Goal: Information Seeking & Learning: Learn about a topic

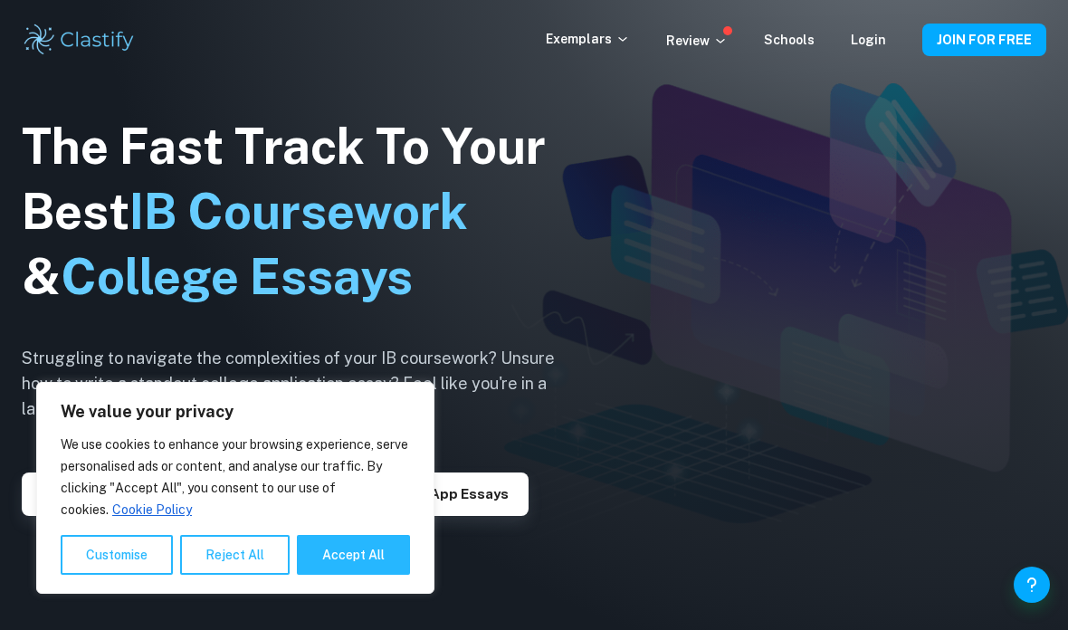
click at [353, 539] on button "Accept All" at bounding box center [353, 555] width 113 height 40
checkbox input "true"
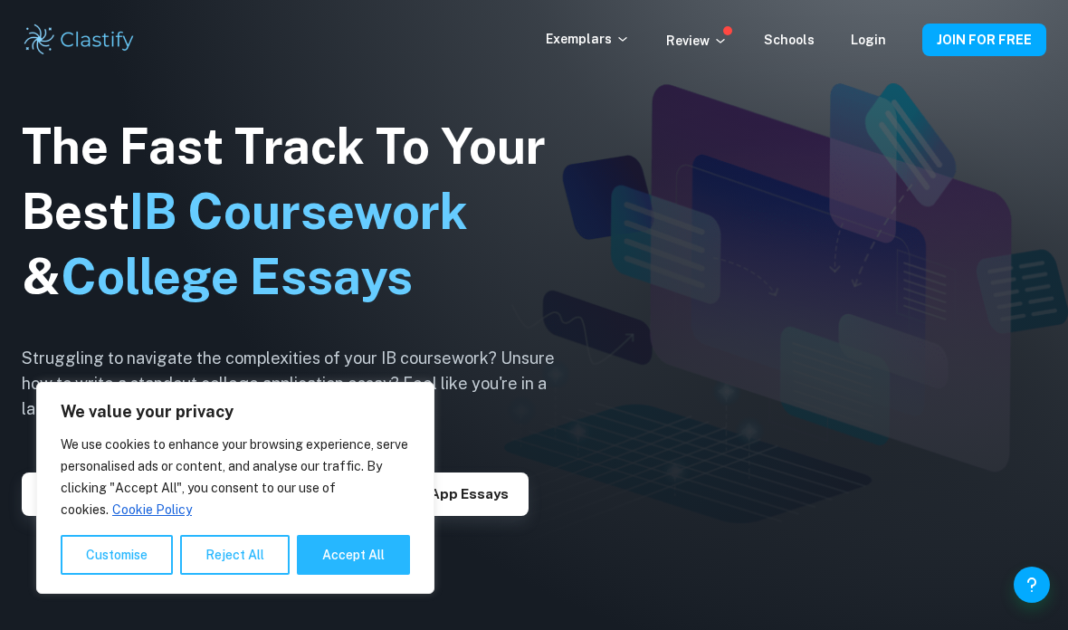
checkbox input "true"
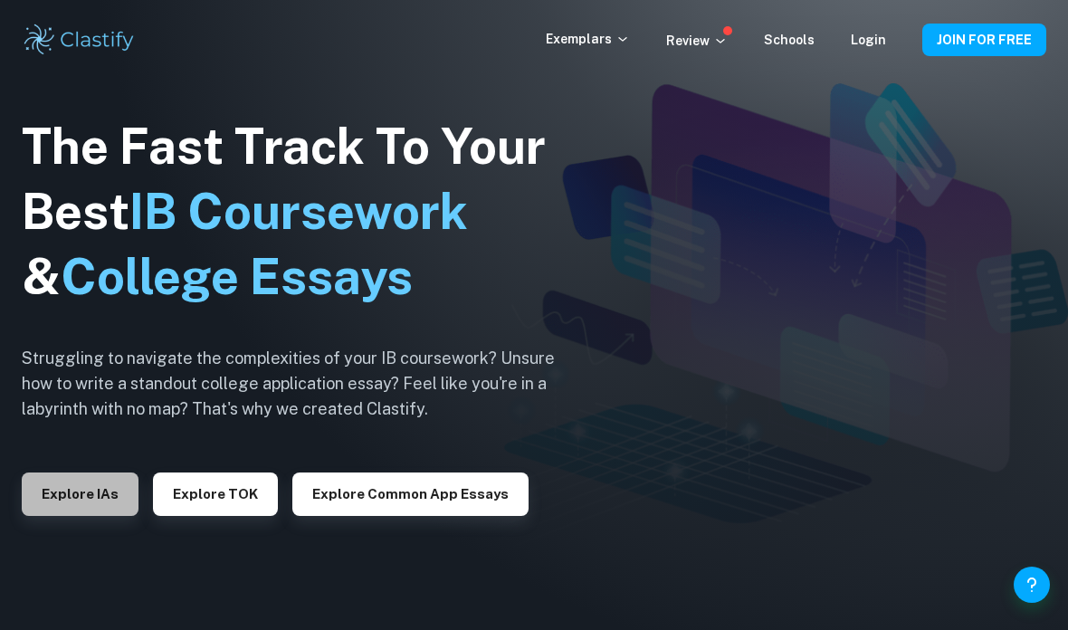
click at [102, 516] on button "Explore IAs" at bounding box center [80, 494] width 117 height 43
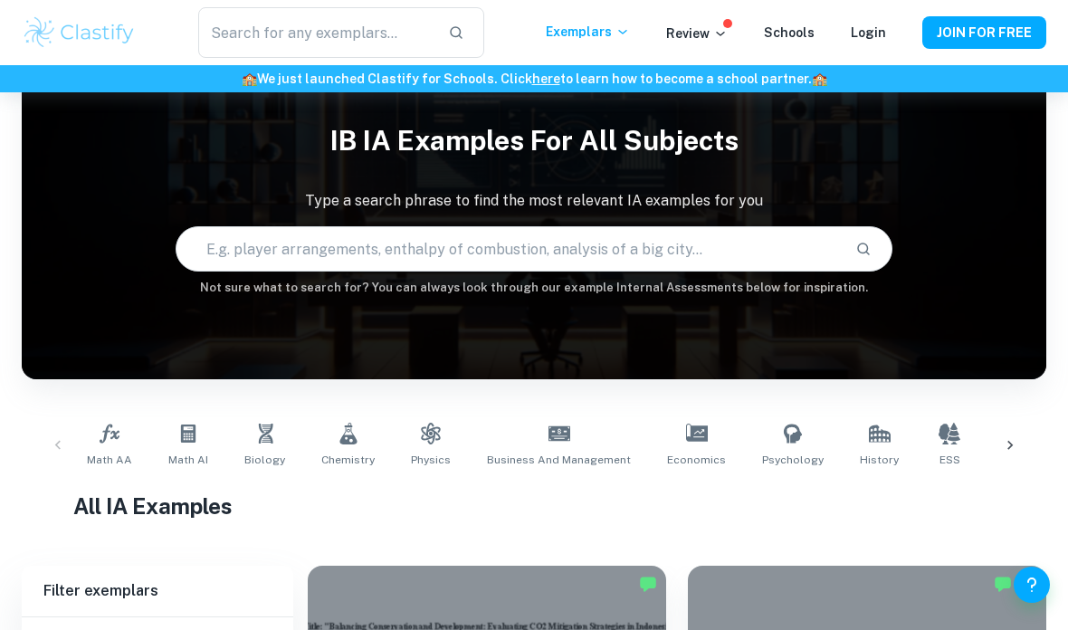
scroll to position [46, 0]
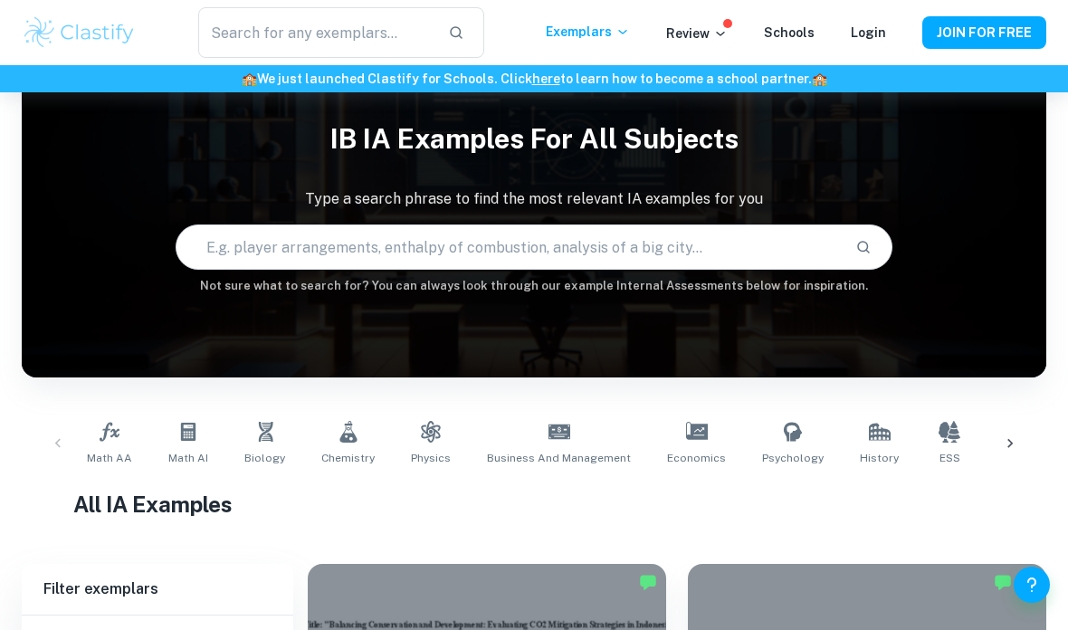
click at [339, 449] on link "Chemistry" at bounding box center [348, 444] width 68 height 60
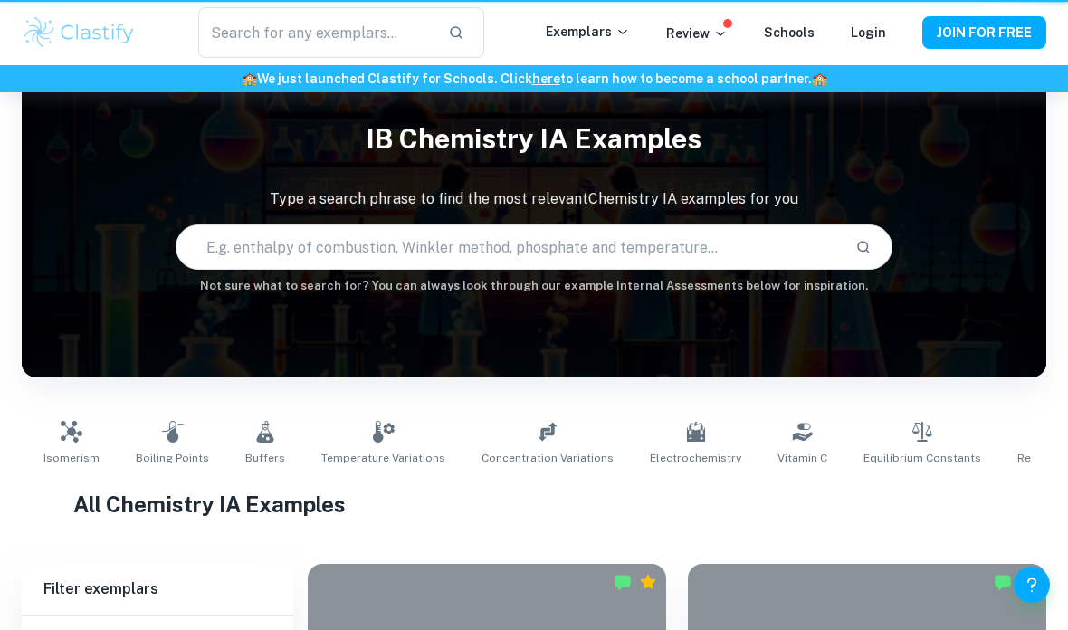
type input "Chemistry"
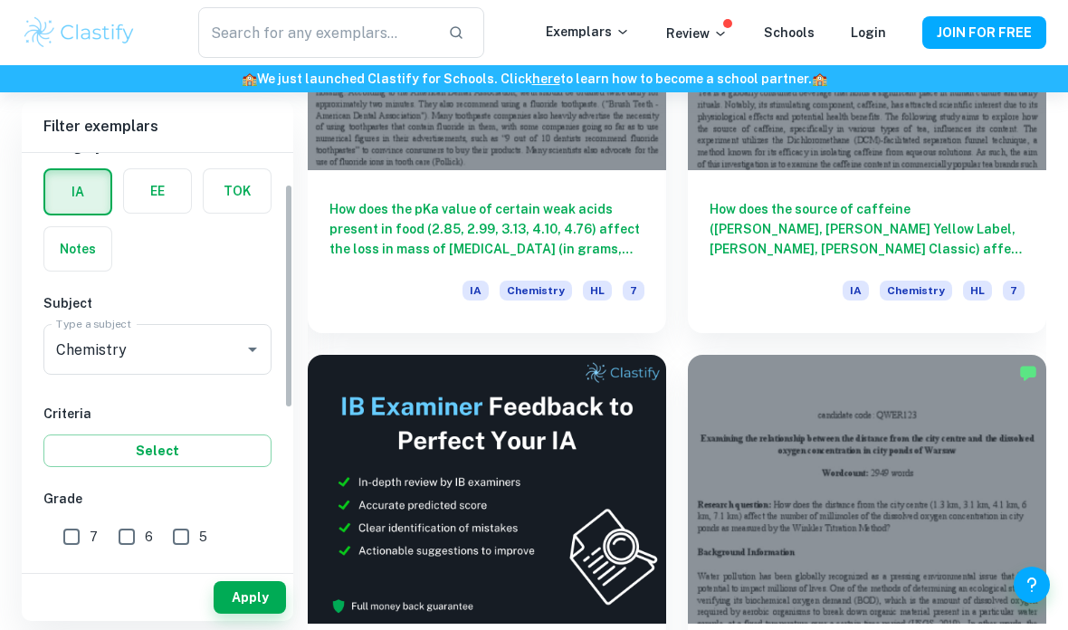
scroll to position [64, 0]
click at [81, 543] on input "7" at bounding box center [71, 540] width 36 height 36
checkbox input "true"
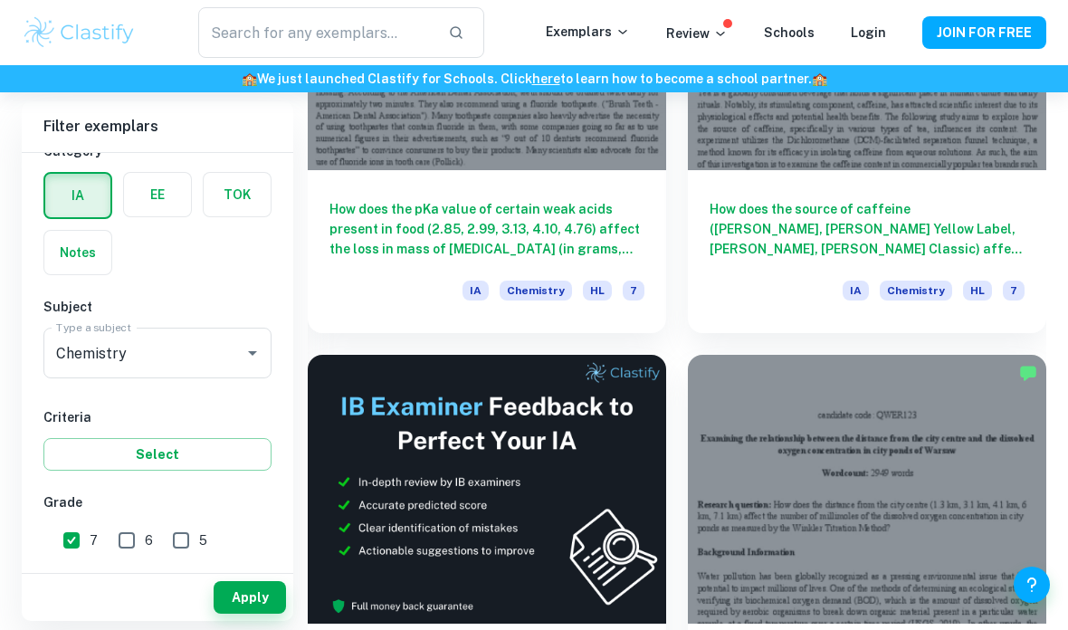
scroll to position [735, 0]
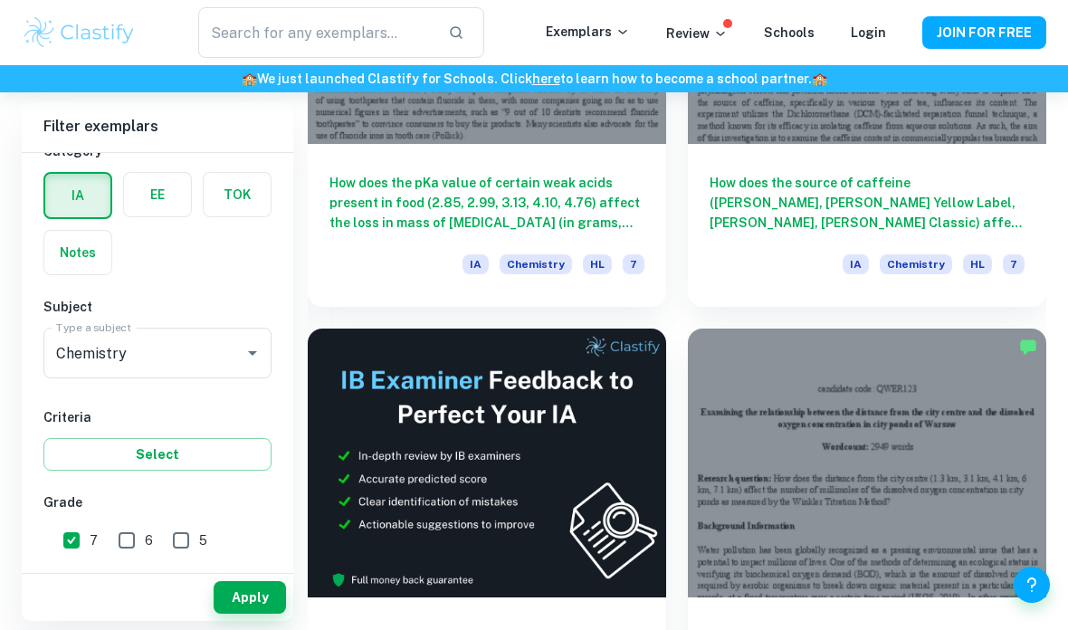
click at [224, 464] on button "Select" at bounding box center [157, 454] width 228 height 33
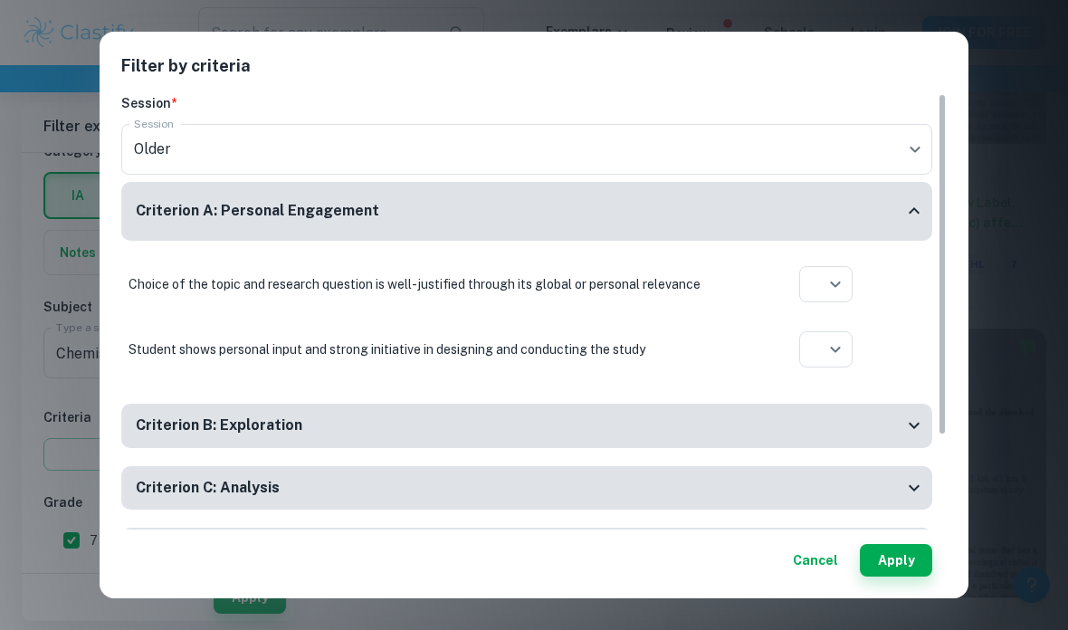
click at [1026, 272] on div "Filter by criteria Session * Session Older current Session Criterion A: Persona…" at bounding box center [534, 315] width 1068 height 630
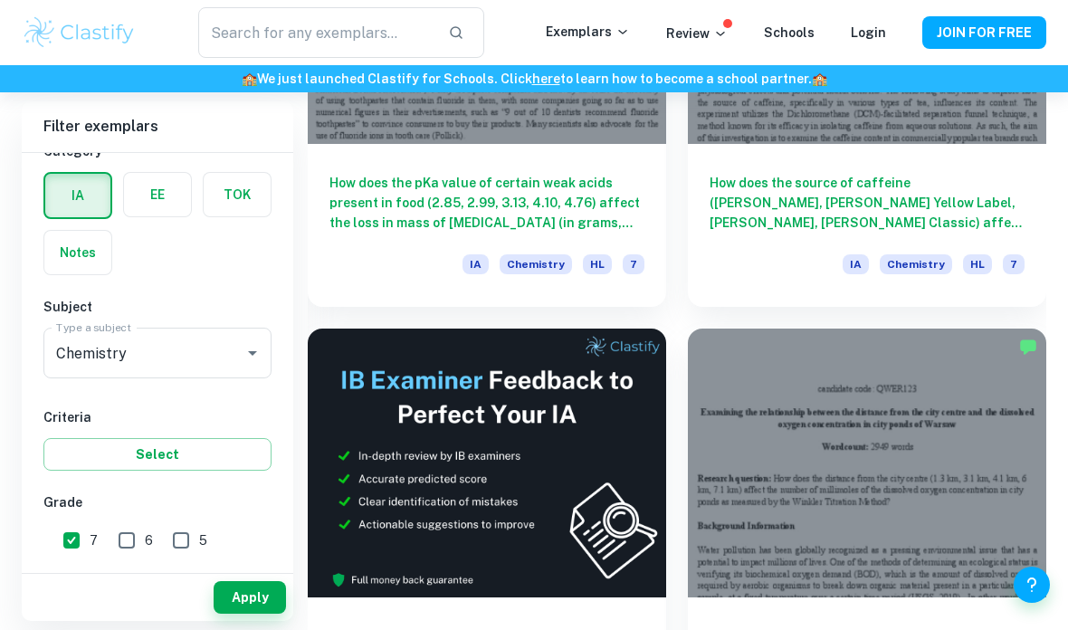
click at [203, 451] on button "Select" at bounding box center [157, 454] width 228 height 33
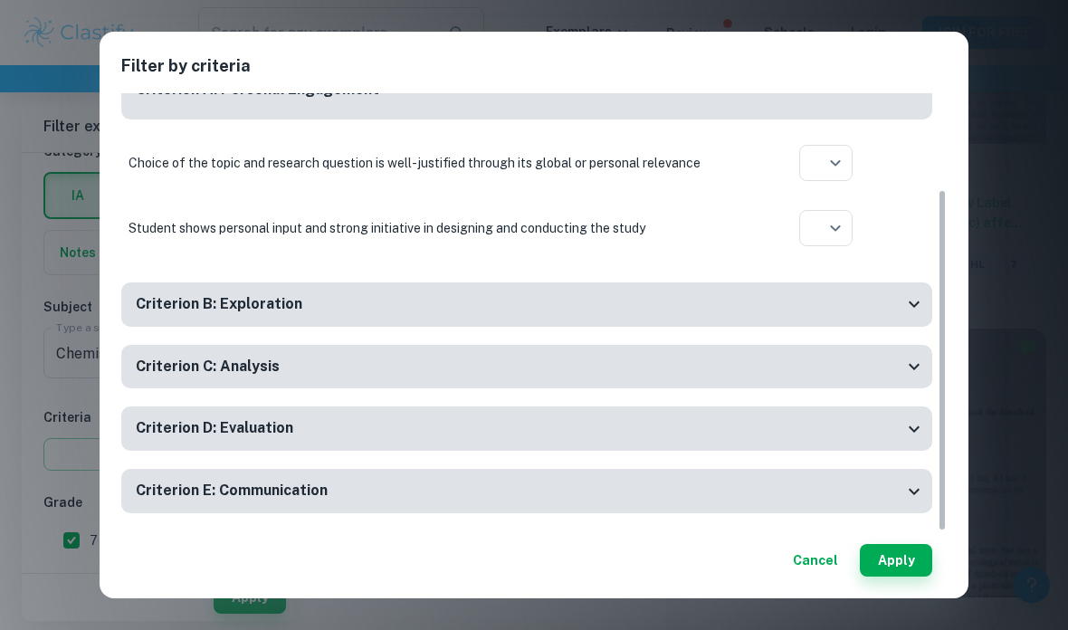
scroll to position [119, 0]
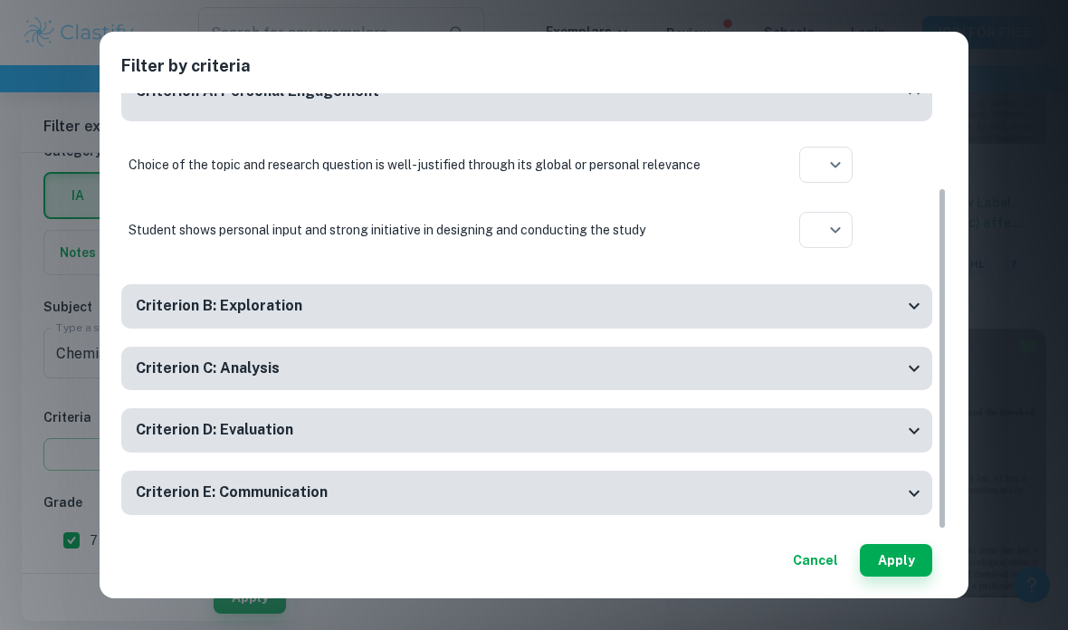
click at [911, 557] on button "Apply" at bounding box center [896, 560] width 72 height 33
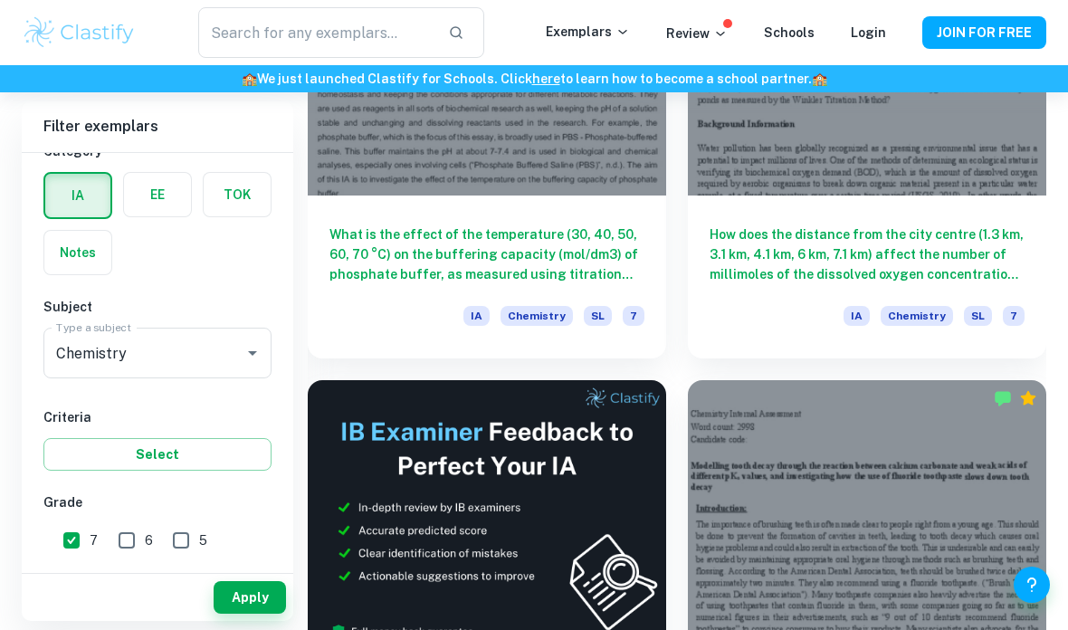
scroll to position [701, 0]
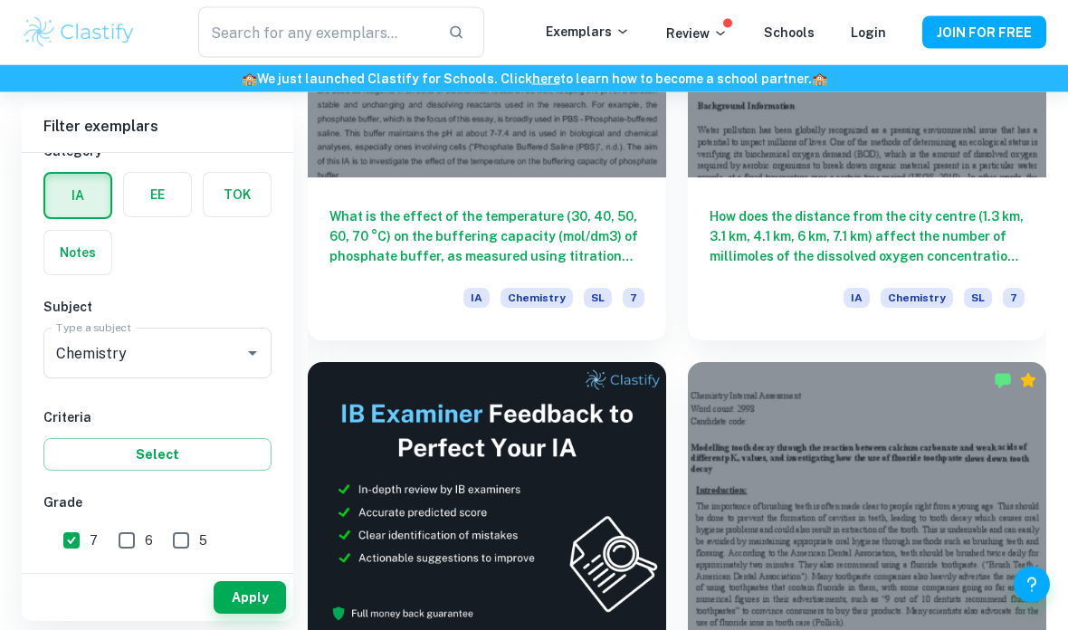
click at [256, 614] on button "Apply" at bounding box center [250, 597] width 72 height 33
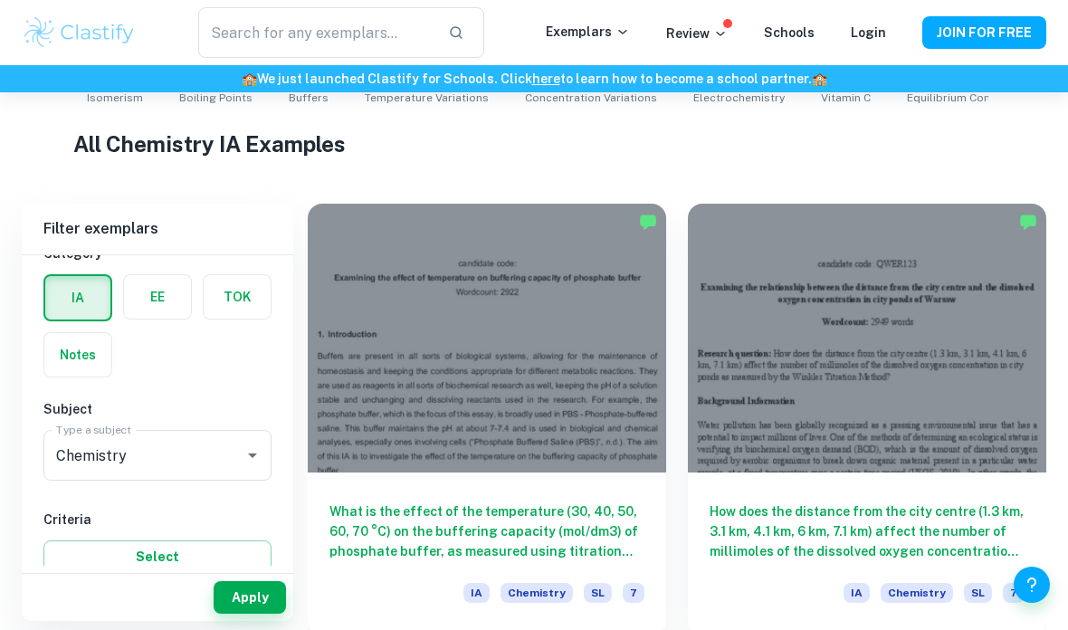
scroll to position [404, 0]
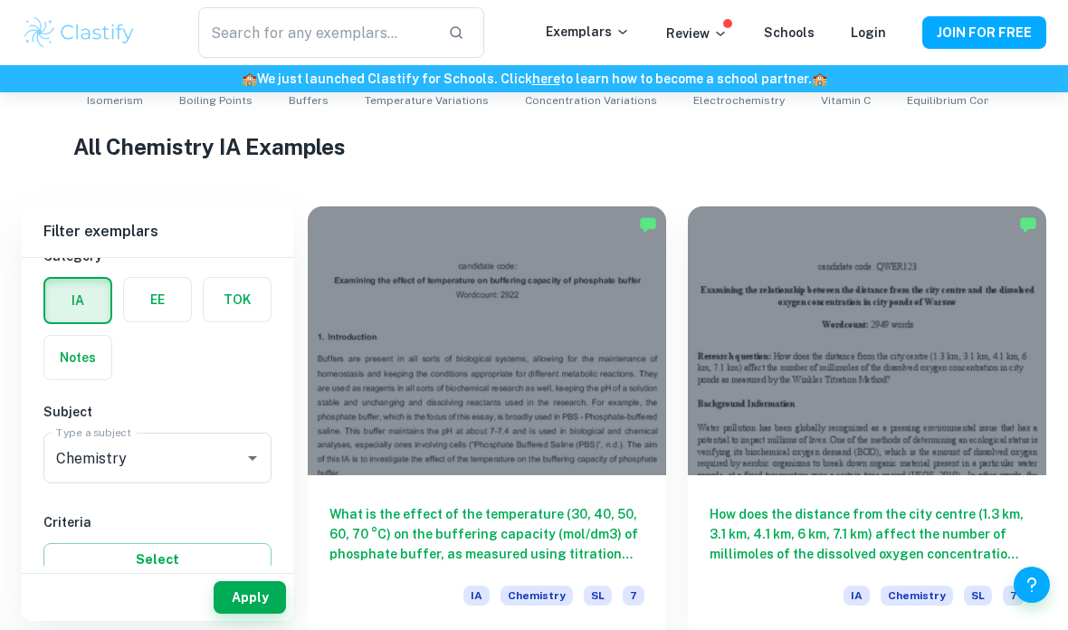
click at [574, 452] on div at bounding box center [487, 340] width 358 height 269
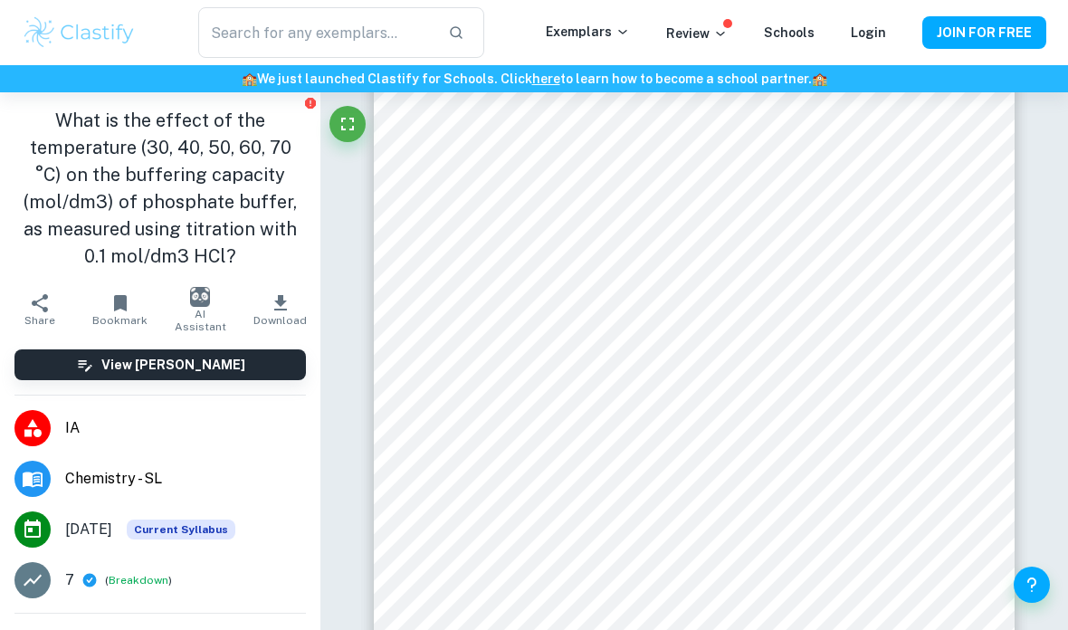
scroll to position [94, 0]
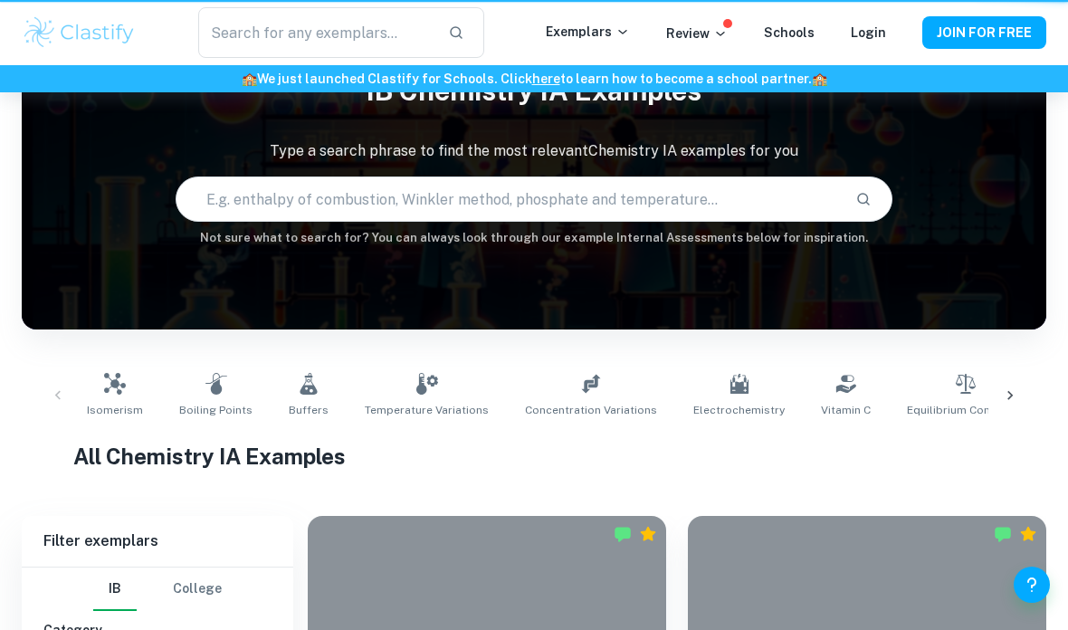
scroll to position [476, 0]
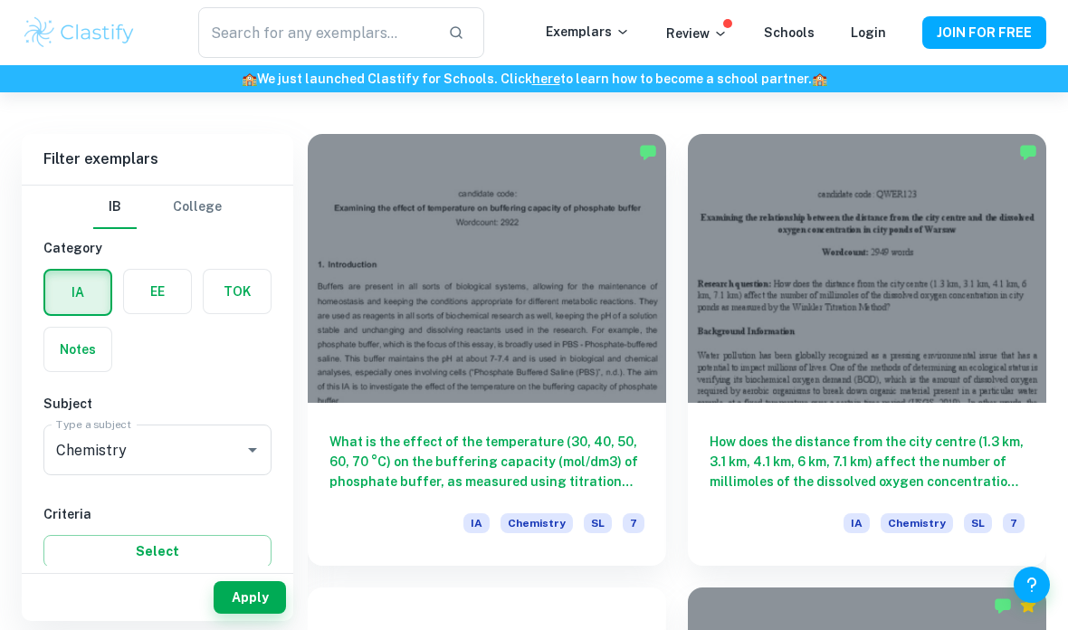
click at [814, 320] on div at bounding box center [867, 268] width 358 height 269
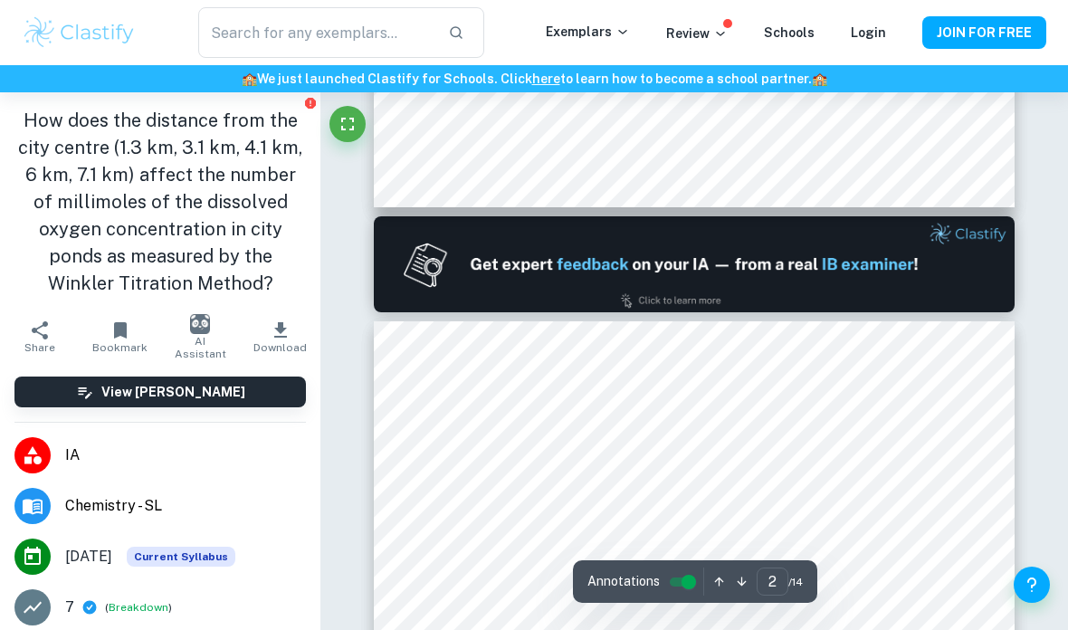
type input "1"
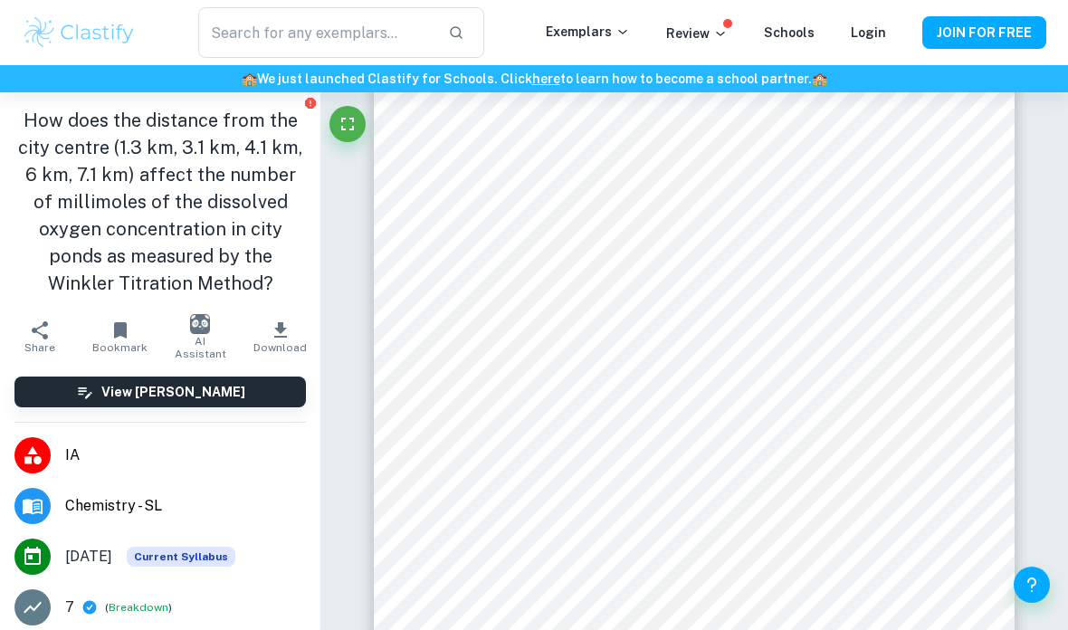
scroll to position [272, 0]
